Goal: Complete application form

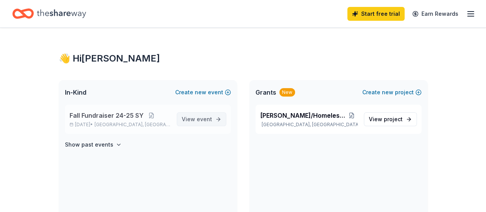
click at [204, 121] on span "event" at bounding box center [204, 119] width 15 height 7
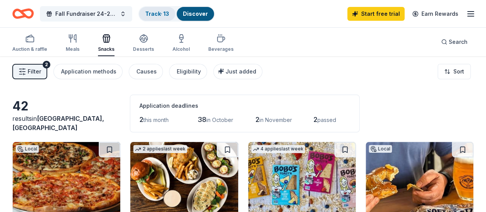
click at [167, 17] on div "Track · 13" at bounding box center [157, 14] width 36 height 14
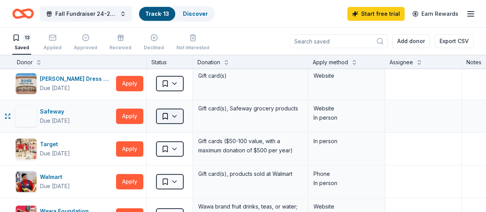
scroll to position [346, 0]
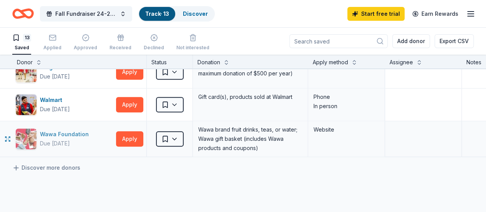
click at [61, 132] on div "Wawa Foundation" at bounding box center [66, 133] width 52 height 9
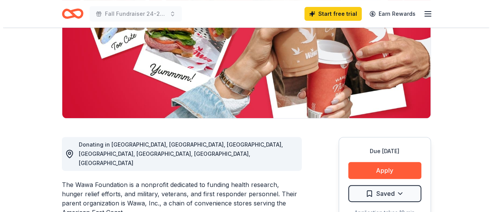
scroll to position [192, 0]
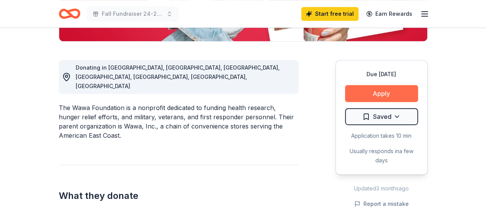
click at [383, 93] on button "Apply" at bounding box center [381, 93] width 73 height 17
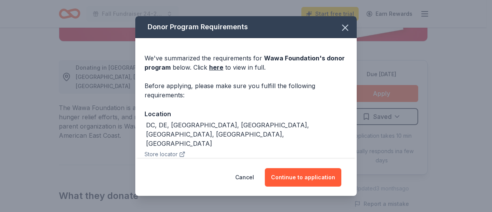
scroll to position [82, 0]
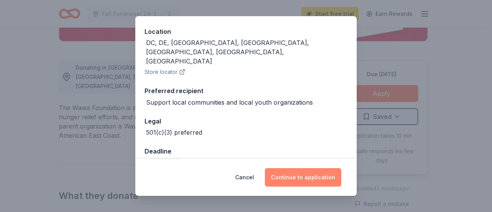
click at [308, 177] on button "Continue to application" at bounding box center [303, 177] width 76 height 18
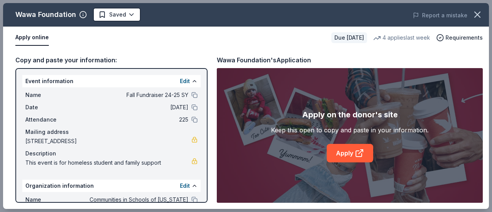
scroll to position [76, 0]
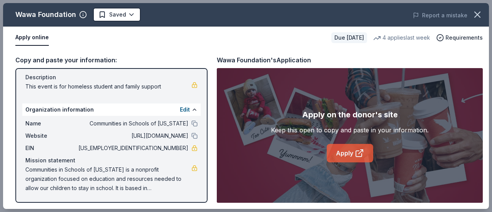
click at [353, 153] on link "Apply" at bounding box center [349, 153] width 46 height 18
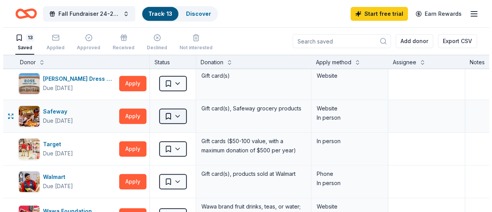
scroll to position [230, 0]
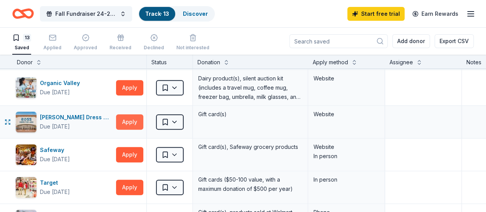
click at [134, 120] on button "Apply" at bounding box center [129, 121] width 27 height 15
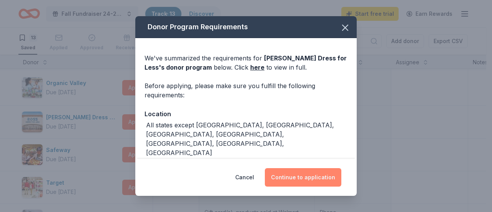
click at [310, 177] on button "Continue to application" at bounding box center [303, 177] width 76 height 18
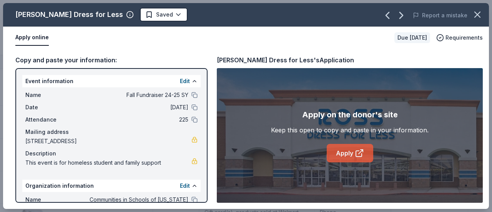
click at [360, 151] on icon at bounding box center [360, 151] width 4 height 4
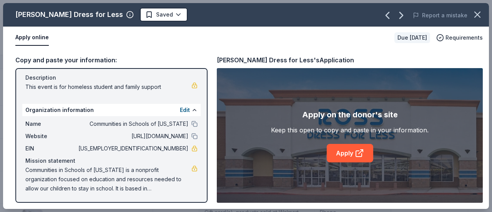
scroll to position [76, 0]
click at [346, 154] on link "Apply" at bounding box center [349, 153] width 46 height 18
